Goal: Navigation & Orientation: Find specific page/section

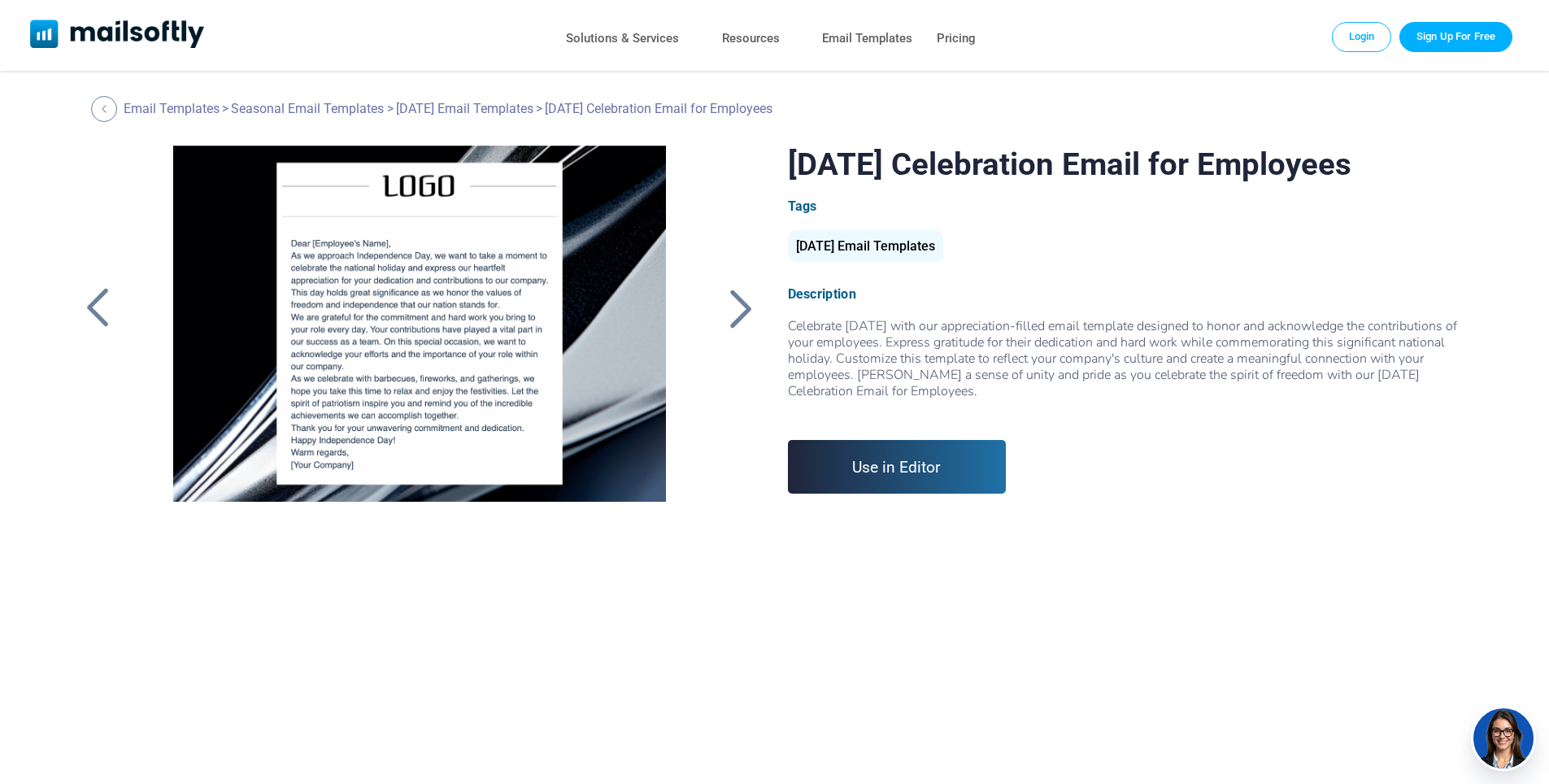
click at [742, 315] on div at bounding box center [741, 307] width 40 height 42
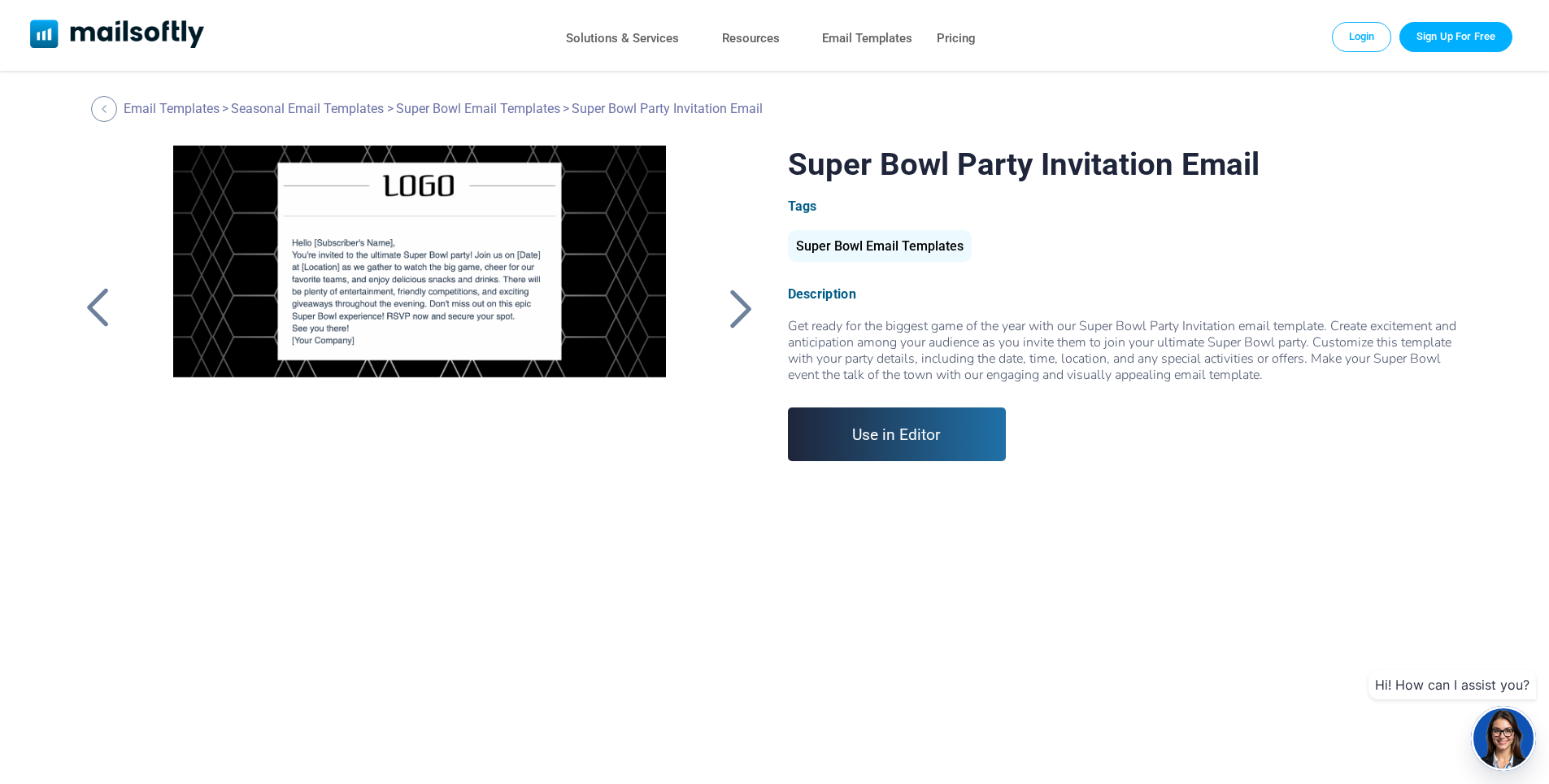
click at [101, 305] on div at bounding box center [97, 307] width 40 height 42
